Goal: Information Seeking & Learning: Learn about a topic

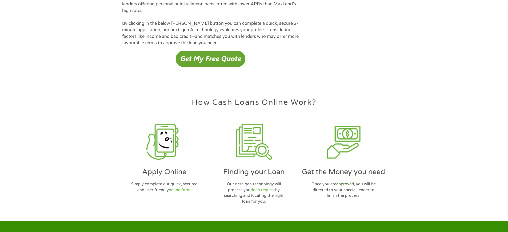
scroll to position [1543, 0]
